Goal: Navigation & Orientation: Find specific page/section

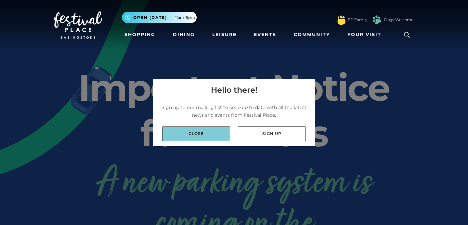
click at [194, 128] on link "Close" at bounding box center [196, 134] width 68 height 15
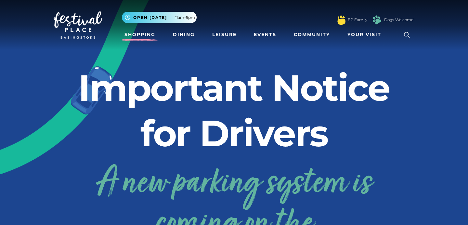
click at [149, 34] on link "Shopping" at bounding box center [140, 35] width 36 height 12
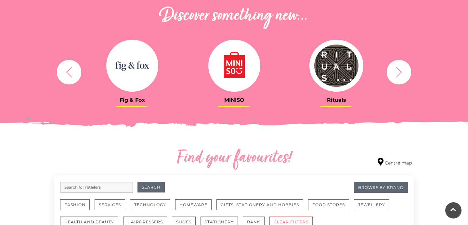
scroll to position [237, 0]
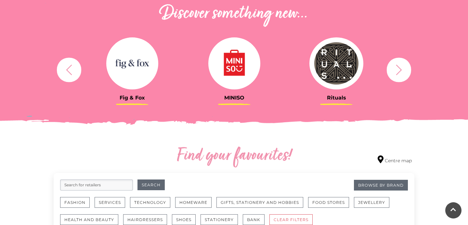
click at [393, 69] on icon "button" at bounding box center [399, 70] width 12 height 12
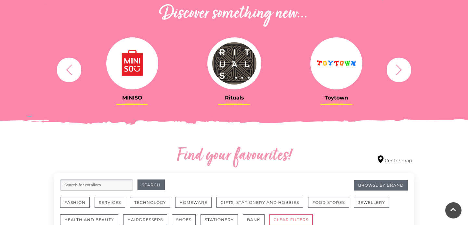
click at [396, 67] on icon "button" at bounding box center [399, 70] width 12 height 12
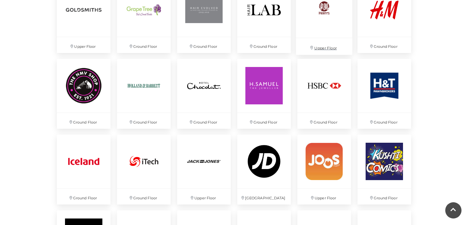
scroll to position [851, 0]
